Goal: Task Accomplishment & Management: Manage account settings

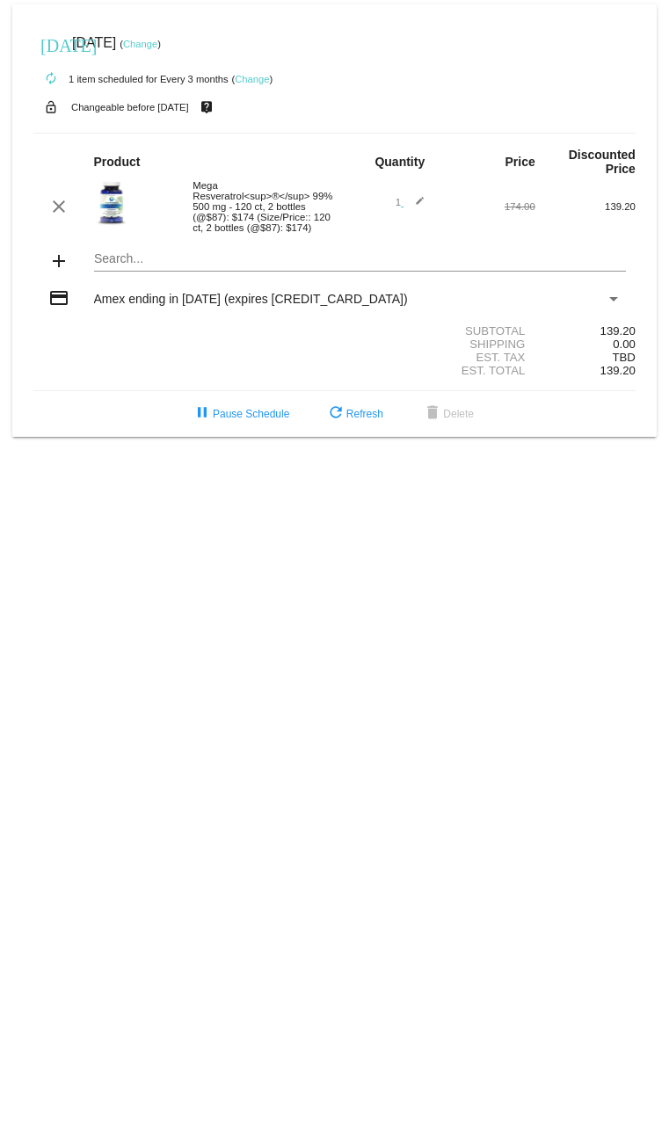
click at [252, 193] on div "Mega Resveratrol<sup>®</sup> 99% 500 mg - 120 ct, 2 bottles (@$87): $174 (Size/…" at bounding box center [259, 206] width 150 height 53
click at [253, 197] on div "Mega Resveratrol<sup>®</sup> 99% 500 mg - 120 ct, 2 bottles (@$87): $174 (Size/…" at bounding box center [259, 206] width 150 height 53
click at [278, 194] on div "Mega Resveratrol<sup>®</sup> 99% 500 mg - 120 ct, 2 bottles (@$87): $174 (Size/…" at bounding box center [259, 206] width 150 height 53
click at [271, 210] on div "Mega Resveratrol<sup>®</sup> 99% 500 mg - 120 ct, 2 bottles (@$87): $174 (Size/…" at bounding box center [259, 206] width 150 height 53
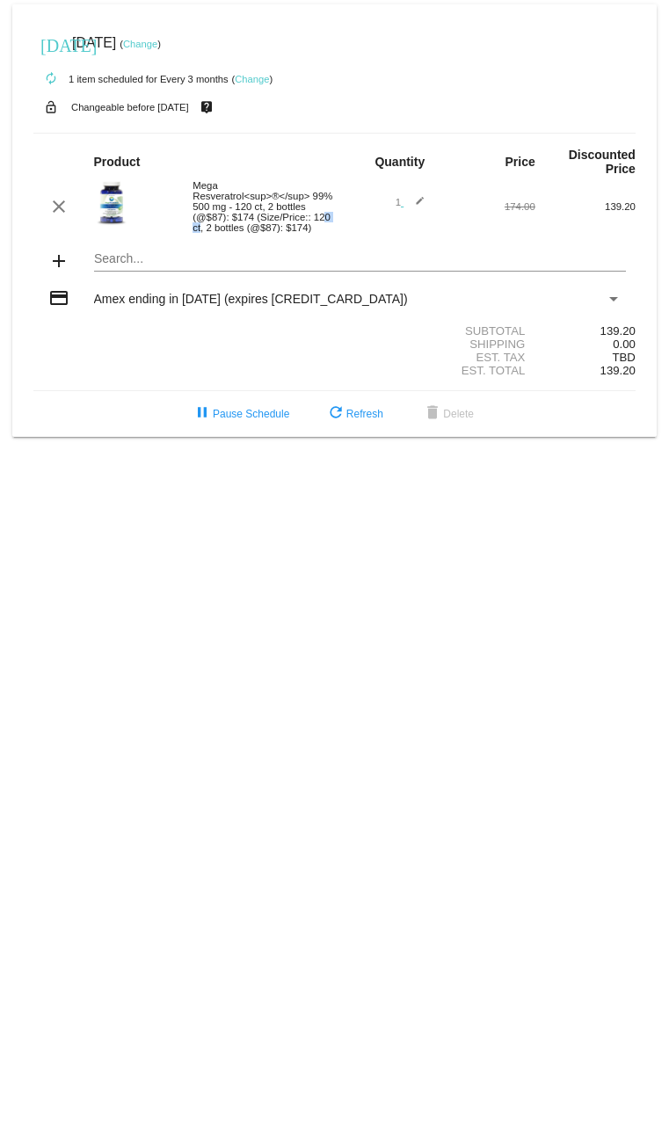
click at [271, 210] on div "Mega Resveratrol<sup>®</sup> 99% 500 mg - 120 ct, 2 bottles (@$87): $174 (Size/…" at bounding box center [259, 206] width 150 height 53
click at [262, 200] on div "Mega Resveratrol<sup>®</sup> 99% 500 mg - 120 ct, 2 bottles (@$87): $174 (Size/…" at bounding box center [259, 206] width 150 height 53
click at [263, 199] on div "Mega Resveratrol<sup>®</sup> 99% 500 mg - 120 ct, 2 bottles (@$87): $174 (Size/…" at bounding box center [259, 206] width 150 height 53
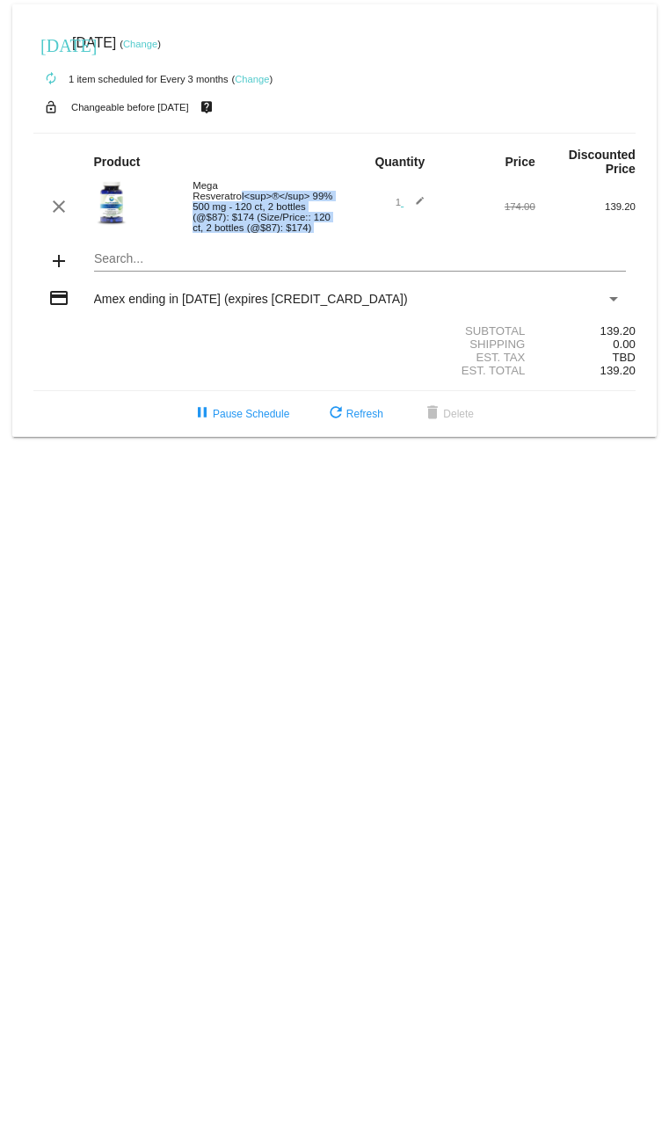
click at [263, 199] on div "Mega Resveratrol<sup>®</sup> 99% 500 mg - 120 ct, 2 bottles (@$87): $174 (Size/…" at bounding box center [259, 206] width 150 height 53
click at [260, 219] on div "Mega Resveratrol<sup>®</sup> 99% 500 mg - 120 ct, 2 bottles (@$87): $174 (Size/…" at bounding box center [259, 206] width 150 height 53
